Goal: Navigation & Orientation: Find specific page/section

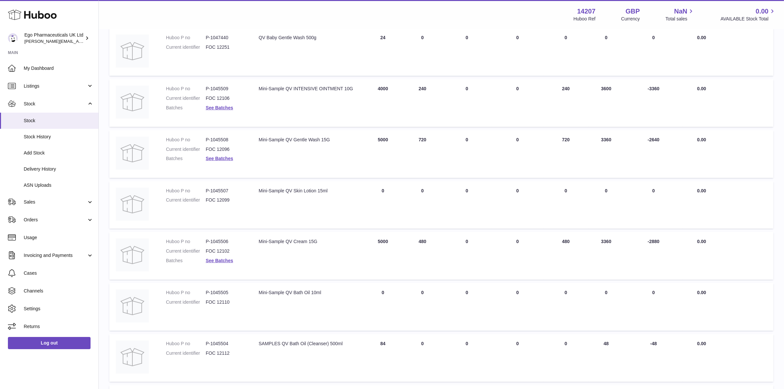
scroll to position [206, 0]
click at [424, 149] on td "ON HAND Total 720" at bounding box center [423, 153] width 40 height 48
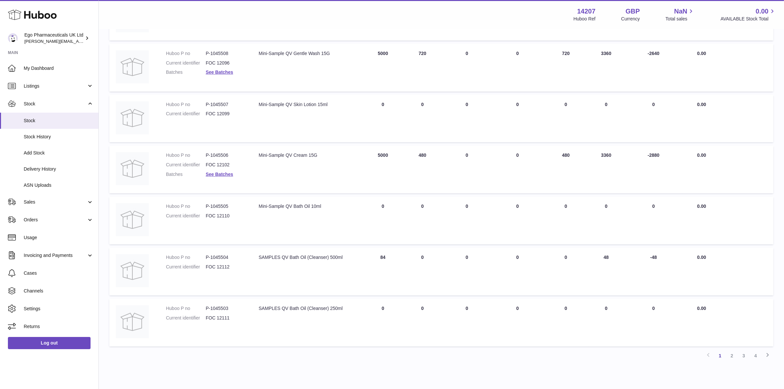
scroll to position [322, 0]
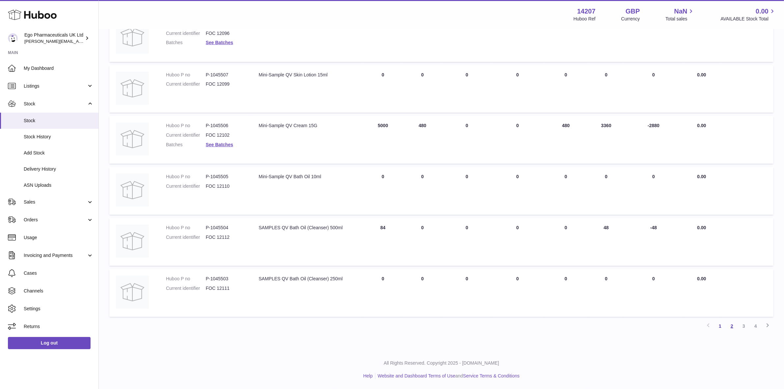
click at [731, 327] on link "2" at bounding box center [732, 326] width 12 height 12
click at [733, 327] on link "2" at bounding box center [732, 326] width 12 height 12
click at [743, 326] on link "3" at bounding box center [744, 326] width 12 height 12
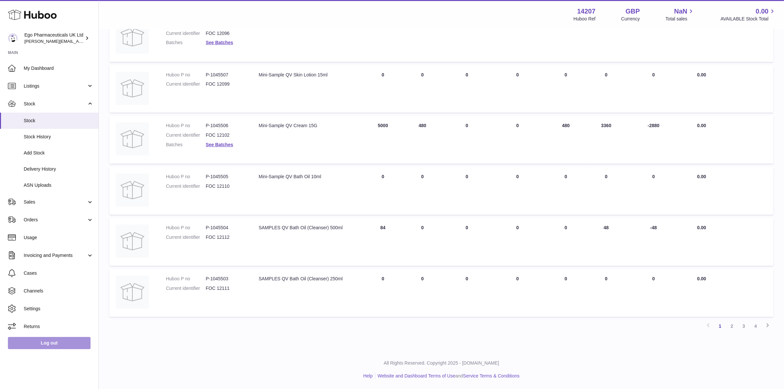
click at [35, 341] on link "Log out" at bounding box center [49, 343] width 83 height 12
